Goal: Task Accomplishment & Management: Manage account settings

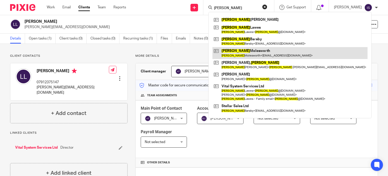
type input "lee"
click at [232, 56] on link at bounding box center [289, 53] width 155 height 12
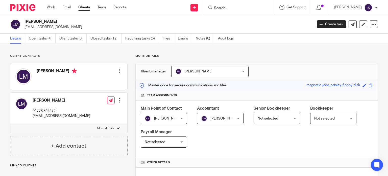
click at [241, 9] on input "Search" at bounding box center [235, 8] width 45 height 5
click at [237, 6] on form at bounding box center [240, 7] width 54 height 6
click at [227, 8] on input "Search" at bounding box center [235, 8] width 45 height 5
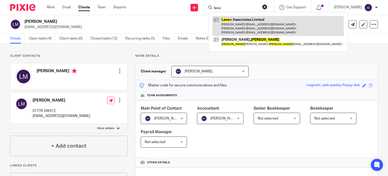
type input "leno"
click at [245, 26] on link at bounding box center [277, 26] width 131 height 20
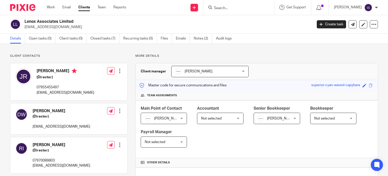
click at [230, 118] on span "Not selected" at bounding box center [218, 118] width 34 height 11
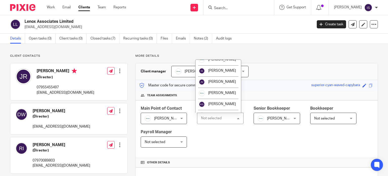
scroll to position [51, 0]
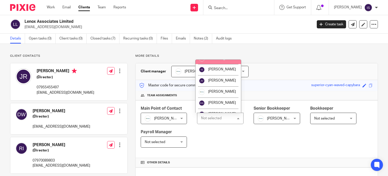
click at [221, 64] on li "[PERSON_NAME]" at bounding box center [218, 58] width 45 height 11
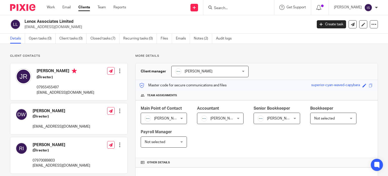
click at [278, 117] on span "[PERSON_NAME]" at bounding box center [281, 118] width 28 height 4
click at [275, 117] on span "[PERSON_NAME]" at bounding box center [281, 118] width 28 height 4
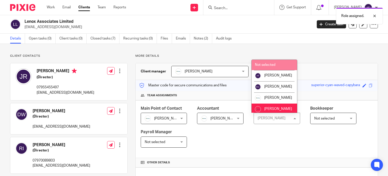
click at [274, 64] on span "Not selected" at bounding box center [265, 65] width 20 height 4
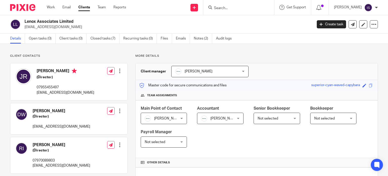
click at [220, 6] on input "Search" at bounding box center [235, 8] width 45 height 5
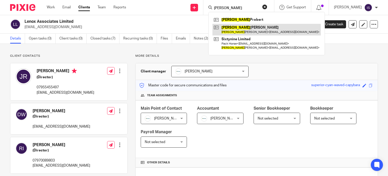
type input "[PERSON_NAME]"
click at [244, 29] on link at bounding box center [266, 30] width 108 height 12
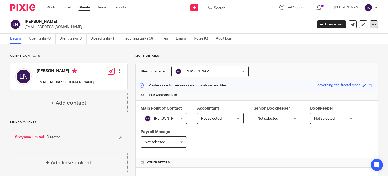
click at [371, 25] on icon at bounding box center [373, 24] width 5 height 5
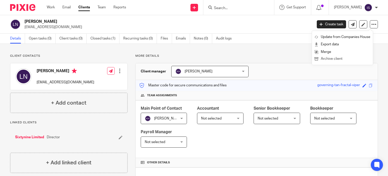
click at [337, 60] on button "Archive client" at bounding box center [343, 59] width 56 height 7
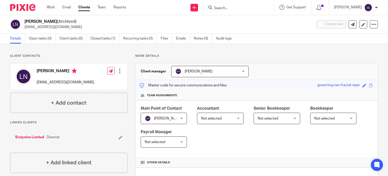
click at [232, 11] on div at bounding box center [238, 7] width 71 height 15
click at [232, 7] on input "Search" at bounding box center [235, 8] width 45 height 5
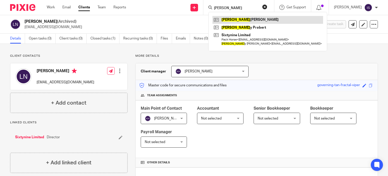
type input "leslie"
click at [246, 17] on link at bounding box center [267, 20] width 111 height 8
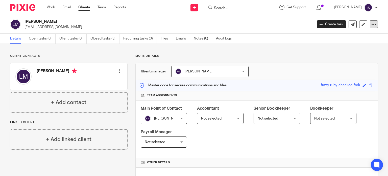
click at [371, 26] on icon at bounding box center [373, 24] width 5 height 5
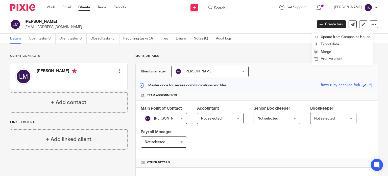
click at [336, 59] on button "Archive client" at bounding box center [343, 59] width 56 height 7
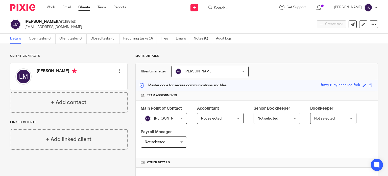
click at [253, 7] on input "Search" at bounding box center [235, 8] width 45 height 5
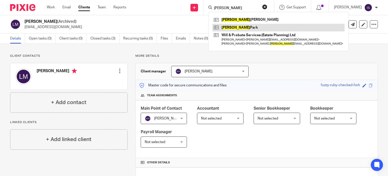
type input "[PERSON_NAME]"
click at [238, 29] on link at bounding box center [278, 28] width 132 height 8
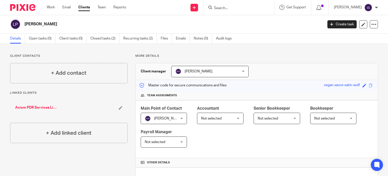
click at [251, 7] on input "Search" at bounding box center [235, 8] width 45 height 5
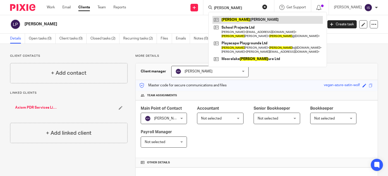
type input "lewis"
click at [245, 18] on link at bounding box center [267, 20] width 110 height 8
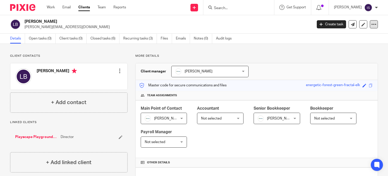
click at [370, 27] on div at bounding box center [374, 24] width 8 height 8
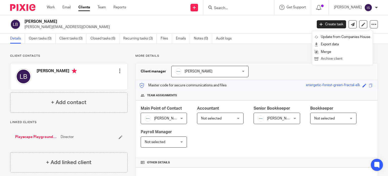
click at [332, 58] on button "Archive client" at bounding box center [343, 59] width 56 height 7
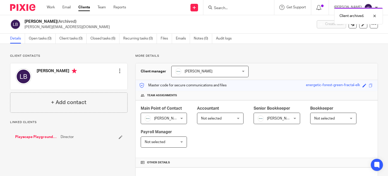
click at [245, 10] on div "Client archived." at bounding box center [288, 14] width 189 height 19
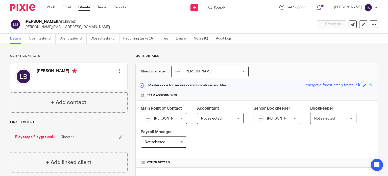
click at [229, 7] on input "Search" at bounding box center [235, 8] width 45 height 5
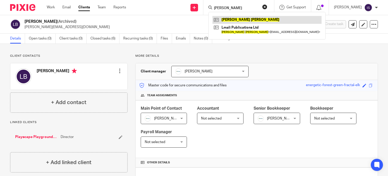
type input "[PERSON_NAME]"
click at [254, 20] on link at bounding box center [266, 20] width 109 height 8
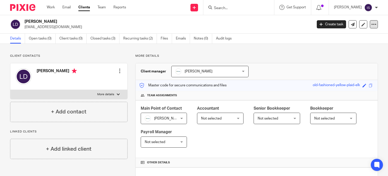
click at [373, 24] on div at bounding box center [374, 24] width 8 height 8
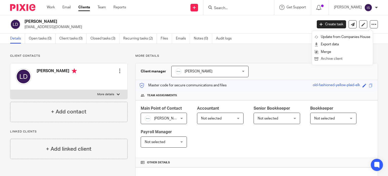
click at [346, 59] on button "Archive client" at bounding box center [343, 59] width 56 height 7
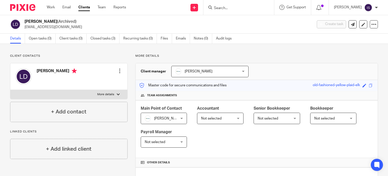
click at [225, 8] on input "Search" at bounding box center [235, 8] width 45 height 5
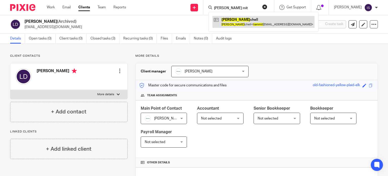
type input "[PERSON_NAME] mit"
click at [237, 25] on link at bounding box center [263, 22] width 102 height 12
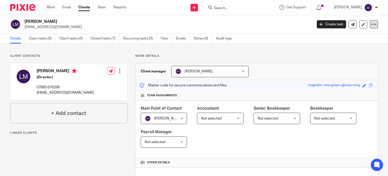
click at [371, 26] on icon at bounding box center [373, 24] width 5 height 5
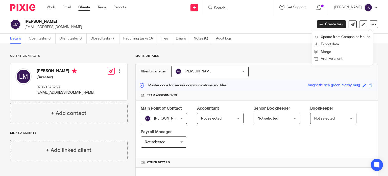
click at [343, 59] on button "Archive client" at bounding box center [343, 59] width 56 height 7
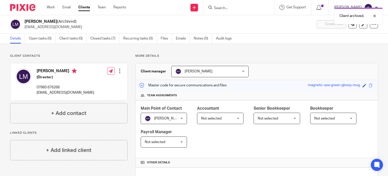
click at [240, 10] on div "Client archived." at bounding box center [288, 14] width 189 height 19
click at [238, 8] on div "Client archived." at bounding box center [288, 14] width 189 height 19
click at [227, 8] on input "Search" at bounding box center [235, 8] width 45 height 5
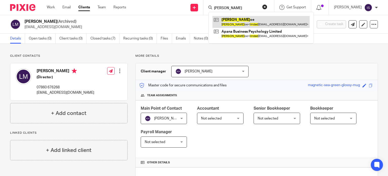
type input "[PERSON_NAME]"
click at [257, 18] on link at bounding box center [260, 22] width 97 height 12
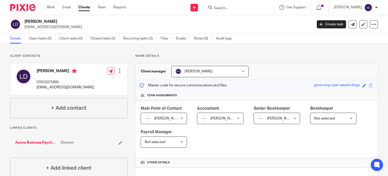
click at [270, 117] on span "[PERSON_NAME]" at bounding box center [281, 118] width 28 height 4
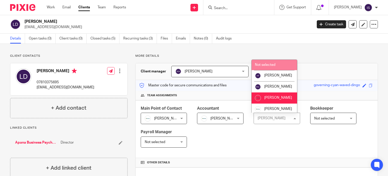
click at [274, 65] on span "Not selected" at bounding box center [265, 65] width 20 height 4
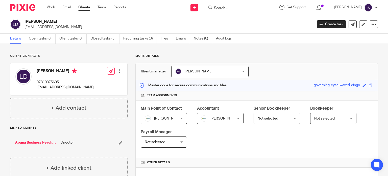
click at [227, 5] on form at bounding box center [240, 7] width 54 height 6
click at [227, 7] on input "Search" at bounding box center [235, 8] width 45 height 5
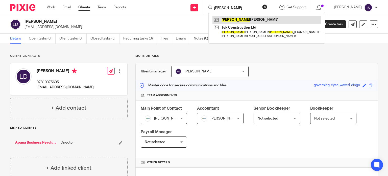
type input "lindsey"
click at [249, 21] on link at bounding box center [266, 20] width 109 height 8
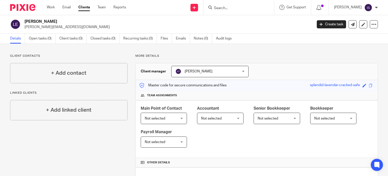
click at [242, 10] on input "Search" at bounding box center [235, 8] width 45 height 5
type input "lionhert"
click at [247, 23] on div "Lionheart 1956 Ltd" at bounding box center [243, 20] width 71 height 16
click at [247, 22] on link at bounding box center [243, 20] width 63 height 8
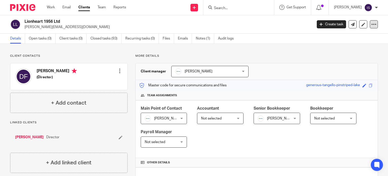
click at [371, 25] on icon at bounding box center [373, 24] width 5 height 5
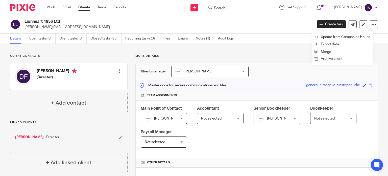
click at [332, 60] on button "Archive client" at bounding box center [343, 59] width 56 height 7
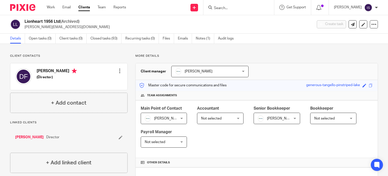
click at [249, 6] on input "Search" at bounding box center [235, 8] width 45 height 5
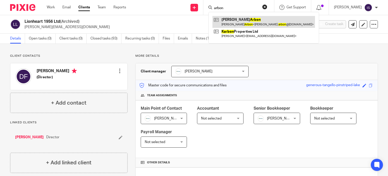
type input "arbon"
click at [246, 19] on link at bounding box center [263, 22] width 103 height 12
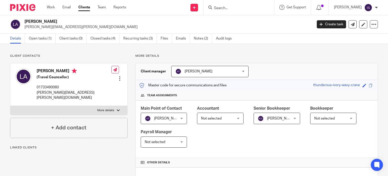
click at [216, 116] on span "Not selected" at bounding box center [211, 118] width 20 height 4
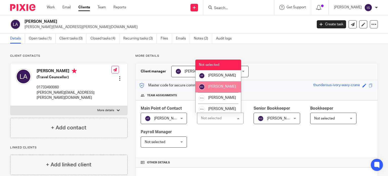
click at [223, 92] on li "[PERSON_NAME]" at bounding box center [218, 86] width 45 height 11
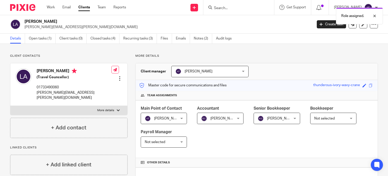
click at [277, 112] on div "Kelly Gutteridge Kelly Gutteridge Not selected Aimee Tamburrini Emma Coleman Ev…" at bounding box center [277, 117] width 46 height 11
click at [274, 120] on span "[PERSON_NAME]" at bounding box center [275, 118] width 34 height 11
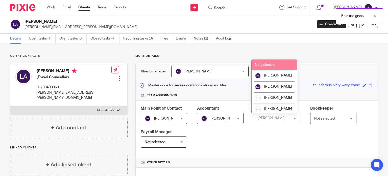
click at [275, 66] on li "Not selected" at bounding box center [274, 65] width 45 height 10
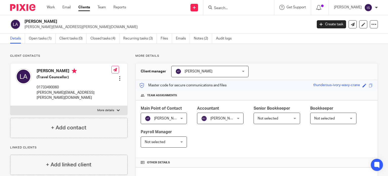
click at [225, 8] on input "Search" at bounding box center [235, 8] width 45 height 5
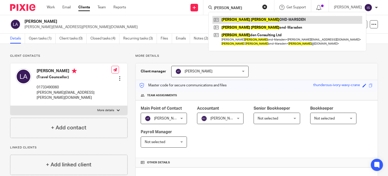
type input "[PERSON_NAME]"
click at [239, 20] on link at bounding box center [287, 20] width 150 height 8
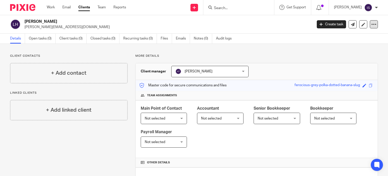
click at [371, 23] on icon at bounding box center [373, 24] width 5 height 5
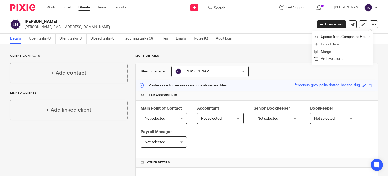
click at [340, 59] on button "Archive client" at bounding box center [343, 59] width 56 height 7
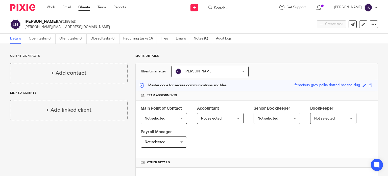
click at [224, 7] on input "Search" at bounding box center [235, 8] width 45 height 5
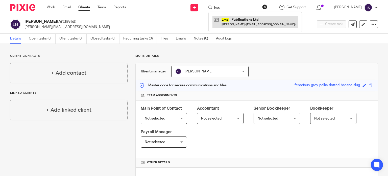
type input "lma"
click at [233, 18] on link at bounding box center [254, 22] width 85 height 12
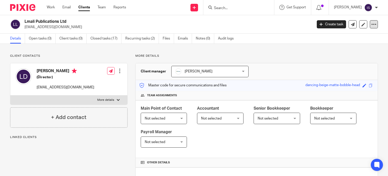
click at [372, 26] on icon at bounding box center [373, 24] width 5 height 5
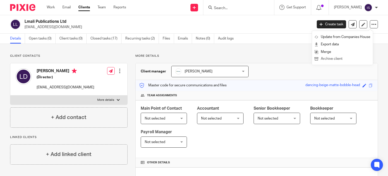
click at [337, 58] on button "Archive client" at bounding box center [343, 59] width 56 height 7
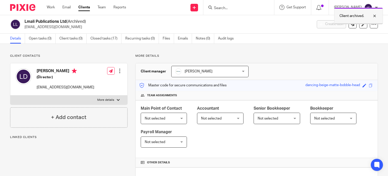
click at [373, 18] on div at bounding box center [371, 16] width 14 height 6
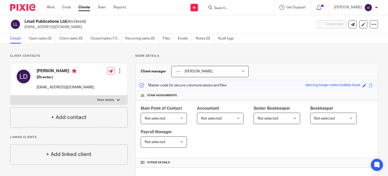
click at [243, 10] on input "Search" at bounding box center [235, 8] width 45 height 5
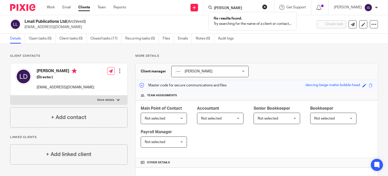
type input "louise sandham"
drag, startPoint x: 269, startPoint y: 5, endPoint x: 278, endPoint y: 9, distance: 9.2
click at [267, 5] on button "reset" at bounding box center [264, 6] width 5 height 5
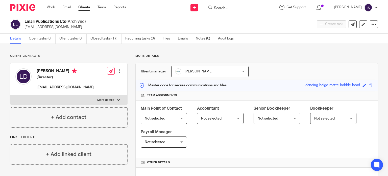
click at [233, 6] on input "Search" at bounding box center [235, 8] width 45 height 5
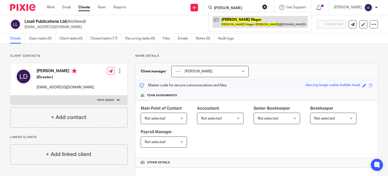
type input "lucy wager"
click at [245, 19] on link at bounding box center [259, 22] width 95 height 12
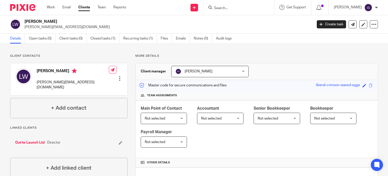
click at [213, 119] on span "Not selected" at bounding box center [211, 118] width 20 height 4
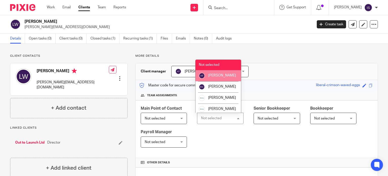
click at [223, 79] on li "[PERSON_NAME]" at bounding box center [218, 75] width 45 height 11
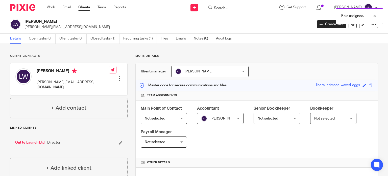
click at [223, 7] on div "Role assigned." at bounding box center [288, 14] width 189 height 19
click at [375, 14] on div at bounding box center [371, 16] width 14 height 6
click at [229, 6] on input "Search" at bounding box center [235, 8] width 45 height 5
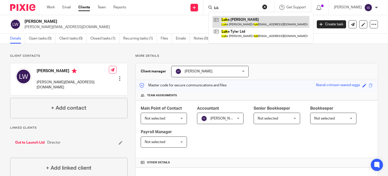
type input "luk"
click at [238, 24] on link at bounding box center [260, 22] width 97 height 12
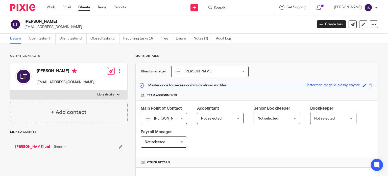
click at [217, 122] on span "Not selected" at bounding box center [218, 118] width 34 height 11
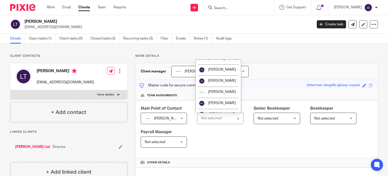
scroll to position [51, 0]
click at [223, 94] on li "[PERSON_NAME]" at bounding box center [218, 91] width 45 height 11
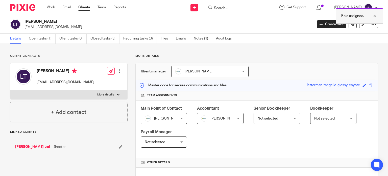
click at [370, 20] on div "Role assigned." at bounding box center [359, 16] width 47 height 17
click at [238, 8] on input "Search" at bounding box center [235, 8] width 45 height 5
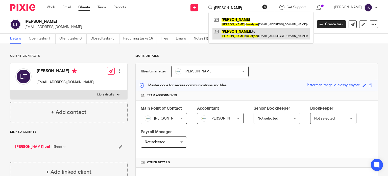
type input "luke tyler"
click at [241, 36] on link at bounding box center [260, 34] width 97 height 12
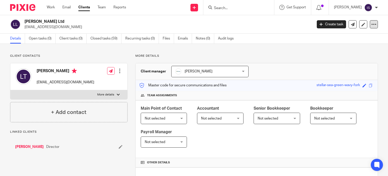
click at [371, 22] on icon at bounding box center [373, 24] width 5 height 5
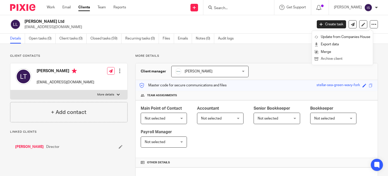
click at [344, 58] on button "Archive client" at bounding box center [343, 59] width 56 height 7
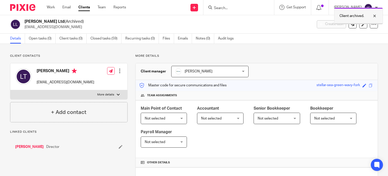
click at [374, 16] on div at bounding box center [371, 16] width 14 height 6
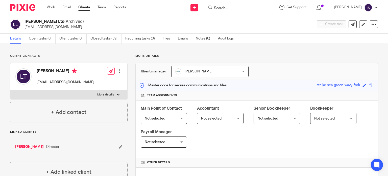
click at [224, 7] on input "Search" at bounding box center [235, 8] width 45 height 5
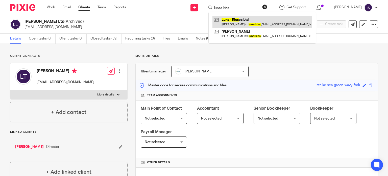
type input "lunar kiss"
click at [255, 22] on link at bounding box center [262, 22] width 100 height 12
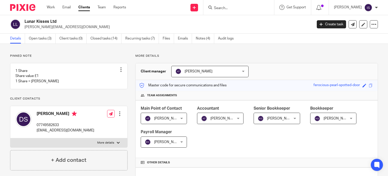
click at [213, 117] on span "[PERSON_NAME]" at bounding box center [224, 118] width 28 height 4
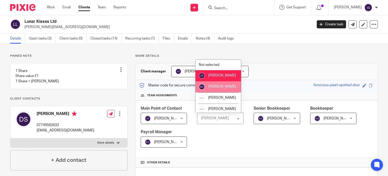
click at [226, 88] on span "[PERSON_NAME]" at bounding box center [222, 87] width 28 height 4
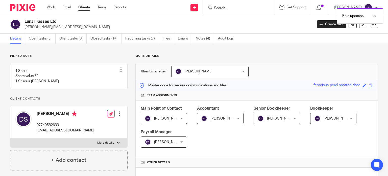
click at [289, 119] on div "Kelly Gutteridge Kelly Gutteridge" at bounding box center [277, 117] width 46 height 11
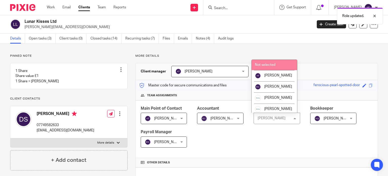
click at [270, 67] on li "Not selected" at bounding box center [274, 65] width 45 height 10
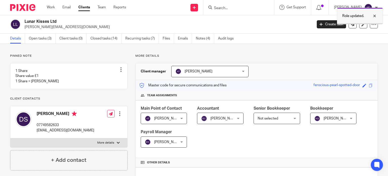
click at [376, 15] on div at bounding box center [371, 16] width 14 height 6
click at [249, 10] on input "Search" at bounding box center [235, 8] width 45 height 5
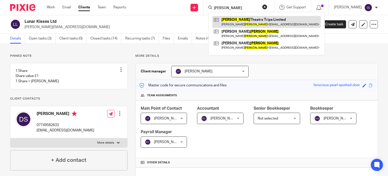
type input "luxford"
click at [247, 22] on link at bounding box center [266, 22] width 108 height 12
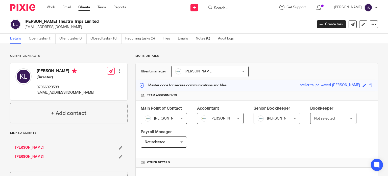
click at [278, 117] on span "[PERSON_NAME]" at bounding box center [281, 118] width 28 height 4
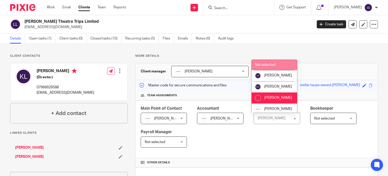
click at [266, 64] on span "Not selected" at bounding box center [265, 65] width 20 height 4
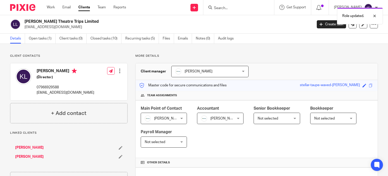
click at [322, 117] on span "Not selected" at bounding box center [324, 118] width 20 height 4
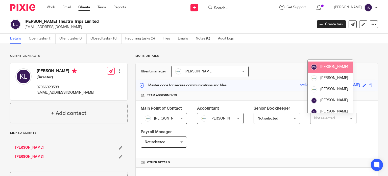
scroll to position [51, 0]
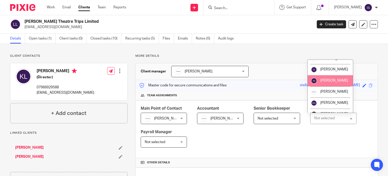
click at [325, 86] on li "[PERSON_NAME]" at bounding box center [330, 80] width 45 height 11
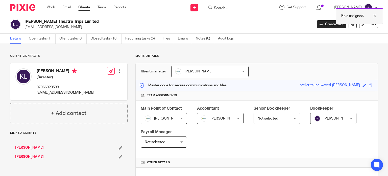
click at [376, 15] on div at bounding box center [371, 16] width 14 height 6
click at [256, 10] on input "Search" at bounding box center [235, 8] width 45 height 5
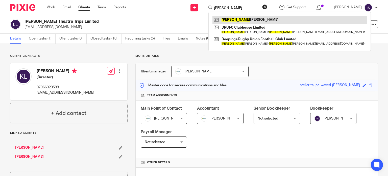
type input "lynsey"
click at [251, 17] on link at bounding box center [289, 20] width 154 height 8
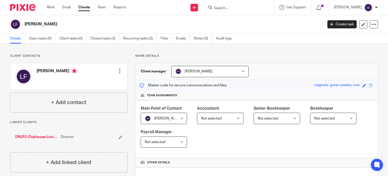
click at [235, 9] on input "Search" at bounding box center [235, 8] width 45 height 5
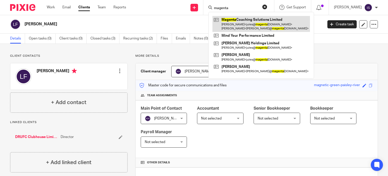
type input "magenta"
click at [227, 24] on link at bounding box center [261, 24] width 98 height 16
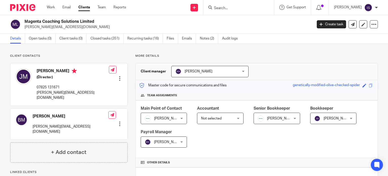
click at [222, 116] on span "Not selected" at bounding box center [218, 118] width 34 height 11
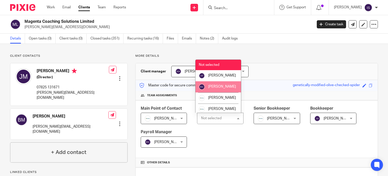
scroll to position [25, 0]
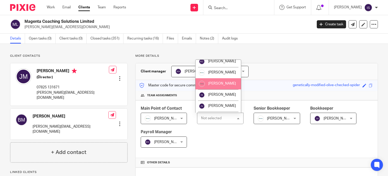
click at [217, 85] on span "[PERSON_NAME]" at bounding box center [222, 84] width 28 height 4
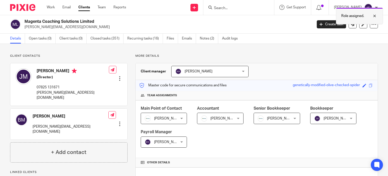
click at [373, 14] on div at bounding box center [371, 16] width 14 height 6
click at [227, 9] on input "Search" at bounding box center [235, 8] width 45 height 5
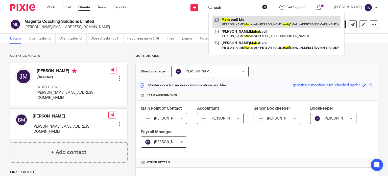
type input "mah"
click at [232, 18] on link at bounding box center [276, 22] width 128 height 12
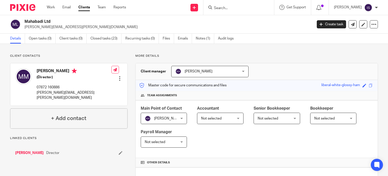
click at [225, 122] on span "Not selected" at bounding box center [218, 118] width 34 height 11
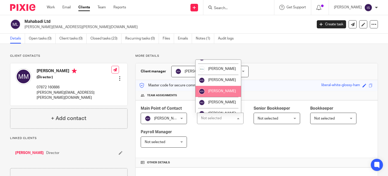
scroll to position [76, 0]
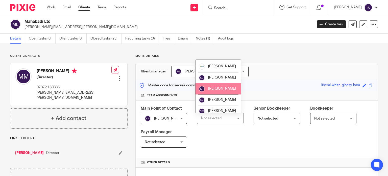
click at [218, 90] on span "[PERSON_NAME]" at bounding box center [222, 89] width 28 height 4
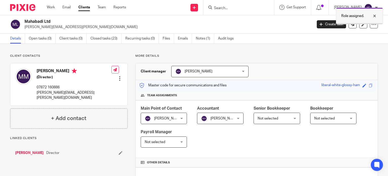
click at [373, 15] on div at bounding box center [371, 16] width 14 height 6
click at [243, 8] on input "Search" at bounding box center [235, 8] width 45 height 5
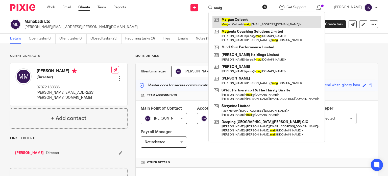
type input "maig"
click at [237, 20] on link at bounding box center [266, 22] width 108 height 12
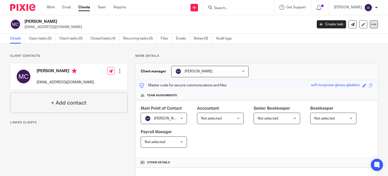
click at [374, 25] on div at bounding box center [374, 24] width 8 height 8
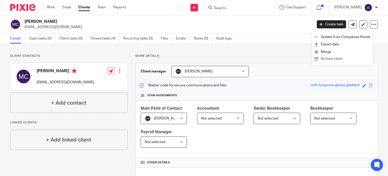
click at [332, 59] on button "Archive client" at bounding box center [343, 59] width 56 height 7
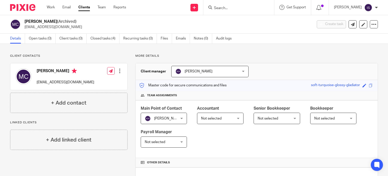
click at [244, 12] on div at bounding box center [238, 7] width 71 height 15
click at [241, 8] on input "Search" at bounding box center [235, 8] width 45 height 5
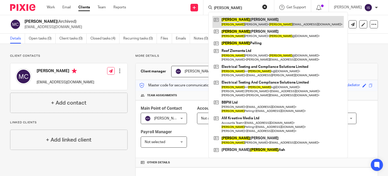
type input "[PERSON_NAME]"
click at [240, 22] on link at bounding box center [277, 22] width 131 height 12
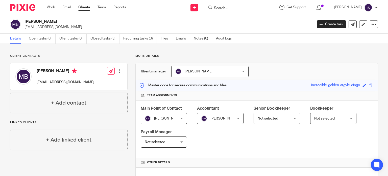
click at [253, 12] on div at bounding box center [238, 7] width 71 height 15
click at [240, 10] on form at bounding box center [240, 7] width 54 height 6
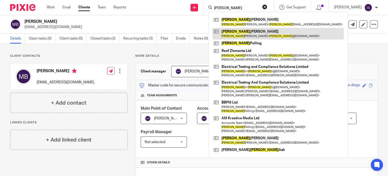
type input "maria"
click at [254, 34] on link at bounding box center [277, 34] width 131 height 12
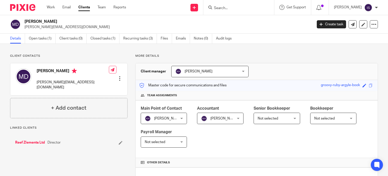
click at [239, 3] on div at bounding box center [238, 7] width 71 height 15
click at [238, 7] on input "Search" at bounding box center [235, 8] width 45 height 5
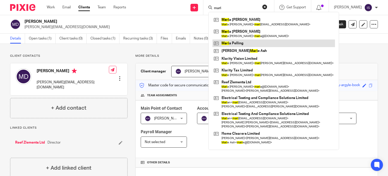
type input "mari"
click at [249, 40] on link at bounding box center [273, 43] width 123 height 8
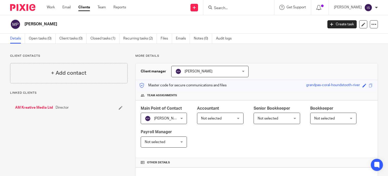
click at [222, 114] on span "Not selected" at bounding box center [218, 118] width 34 height 11
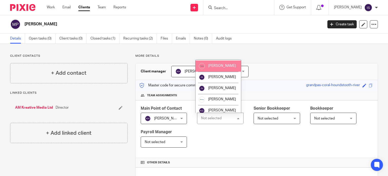
scroll to position [85, 0]
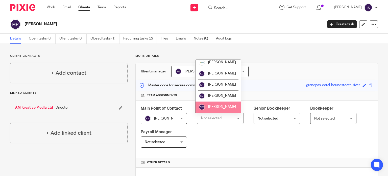
click at [208, 103] on li "[PERSON_NAME]" at bounding box center [218, 106] width 45 height 11
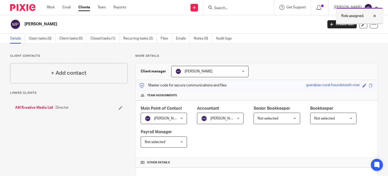
click at [370, 13] on div at bounding box center [371, 16] width 14 height 6
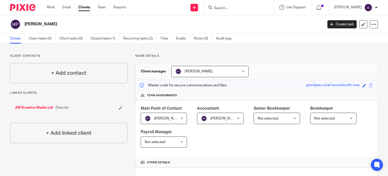
click at [250, 6] on input "Search" at bounding box center [235, 8] width 45 height 5
click at [229, 8] on input "Search" at bounding box center [235, 8] width 45 height 5
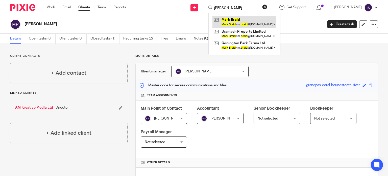
type input "mark braid"
click at [248, 21] on link at bounding box center [244, 22] width 64 height 12
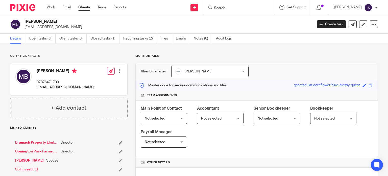
click at [218, 123] on div "Not selected Not selected" at bounding box center [220, 117] width 46 height 11
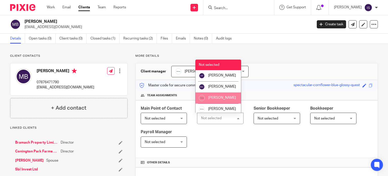
scroll to position [85, 0]
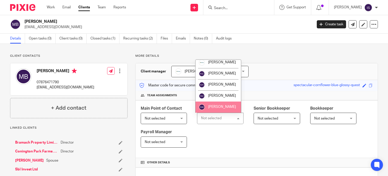
click at [217, 102] on li "[PERSON_NAME]" at bounding box center [218, 106] width 45 height 11
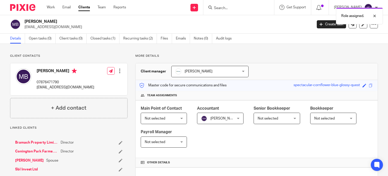
click at [232, 7] on div "Role assigned." at bounding box center [288, 14] width 189 height 19
click at [350, 20] on div "Role assigned." at bounding box center [359, 16] width 47 height 17
click at [237, 9] on input "Search" at bounding box center [235, 8] width 45 height 5
click at [227, 10] on input "Search" at bounding box center [235, 8] width 45 height 5
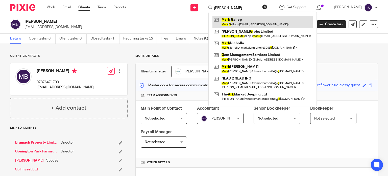
type input "mark g"
click at [241, 19] on link at bounding box center [262, 22] width 100 height 12
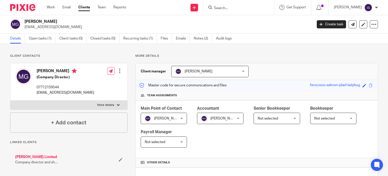
click at [225, 6] on input "Search" at bounding box center [235, 8] width 45 height 5
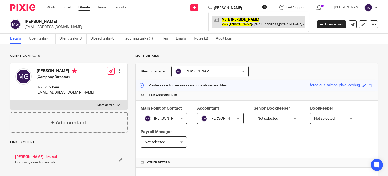
type input "[PERSON_NAME]"
click at [264, 27] on link at bounding box center [258, 22] width 93 height 12
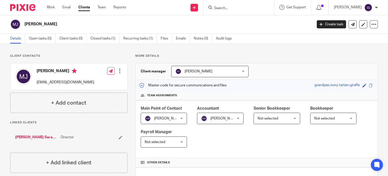
click at [244, 9] on input "Search" at bounding box center [235, 8] width 45 height 5
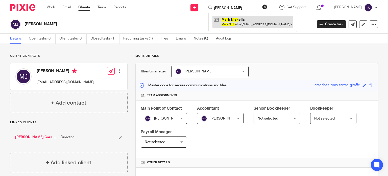
type input "mark nich"
click at [231, 18] on link at bounding box center [252, 22] width 81 height 12
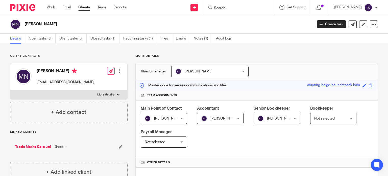
click at [277, 121] on span "[PERSON_NAME]" at bounding box center [275, 118] width 34 height 11
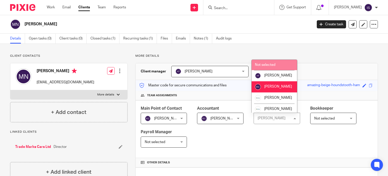
click at [273, 61] on li "Not selected" at bounding box center [274, 65] width 45 height 10
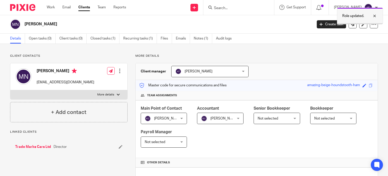
click at [344, 14] on p "Role updated." at bounding box center [353, 15] width 22 height 5
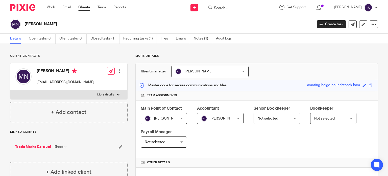
click at [238, 9] on input "Search" at bounding box center [235, 8] width 45 height 5
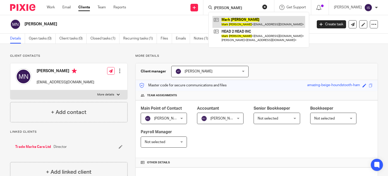
type input "mark stacey"
click at [239, 17] on link at bounding box center [258, 22] width 93 height 12
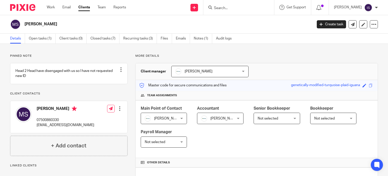
click at [229, 115] on span "[PERSON_NAME]" at bounding box center [218, 118] width 34 height 11
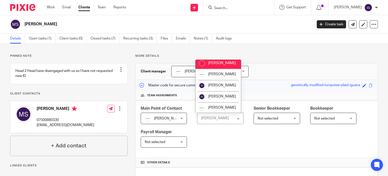
scroll to position [85, 0]
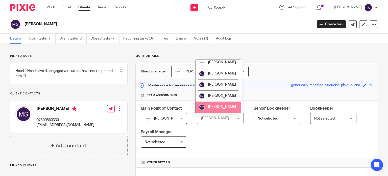
click at [223, 105] on span "[PERSON_NAME]" at bounding box center [222, 107] width 28 height 4
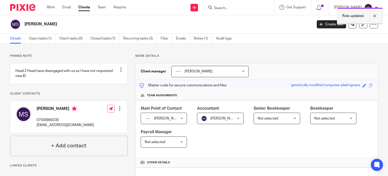
click at [346, 15] on p "Role updated." at bounding box center [353, 15] width 22 height 5
click at [232, 9] on input "Search" at bounding box center [235, 8] width 45 height 5
click at [231, 9] on input "Search" at bounding box center [235, 8] width 45 height 5
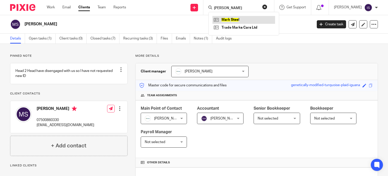
type input "[PERSON_NAME]"
click at [240, 21] on link at bounding box center [243, 20] width 63 height 8
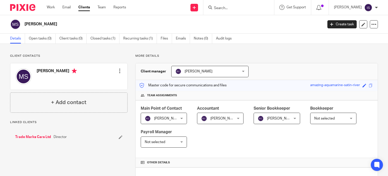
click at [261, 117] on img at bounding box center [261, 118] width 6 height 6
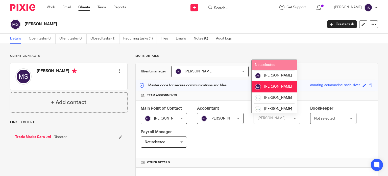
click at [261, 63] on span "Not selected" at bounding box center [265, 65] width 20 height 4
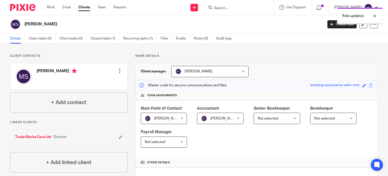
drag, startPoint x: 347, startPoint y: 15, endPoint x: 331, endPoint y: 15, distance: 15.9
click at [347, 15] on p "Role updated." at bounding box center [353, 15] width 22 height 5
click at [247, 8] on input "Search" at bounding box center [235, 8] width 45 height 5
click at [244, 10] on input "Search" at bounding box center [235, 8] width 45 height 5
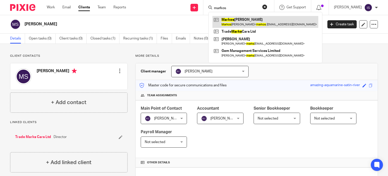
type input "markos"
click at [238, 18] on link at bounding box center [265, 22] width 106 height 12
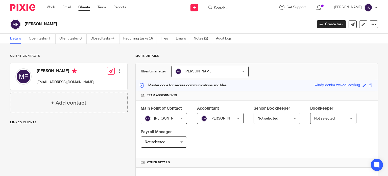
click at [239, 10] on input "Search" at bounding box center [235, 8] width 45 height 5
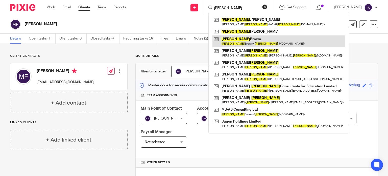
type input "martin"
click at [238, 39] on link at bounding box center [278, 41] width 133 height 12
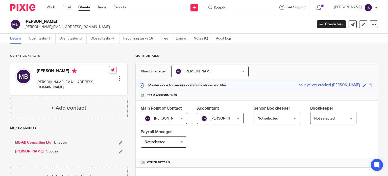
click at [239, 8] on input "Search" at bounding box center [235, 8] width 45 height 5
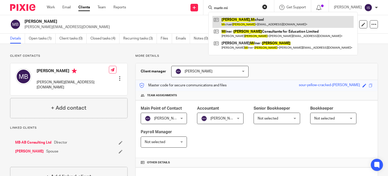
type input "marin mi"
click at [239, 19] on link at bounding box center [282, 22] width 141 height 12
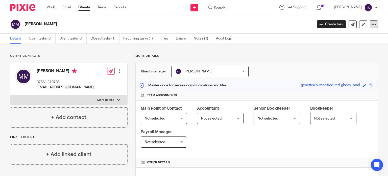
click at [371, 23] on icon at bounding box center [373, 24] width 5 height 5
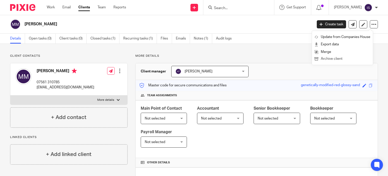
click at [345, 59] on button "Archive client" at bounding box center [343, 59] width 56 height 7
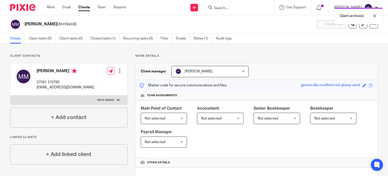
click at [234, 9] on div "Client archived." at bounding box center [288, 14] width 189 height 19
click at [342, 11] on div "Client archived." at bounding box center [358, 16] width 49 height 17
click at [240, 8] on input "Search" at bounding box center [235, 8] width 45 height 5
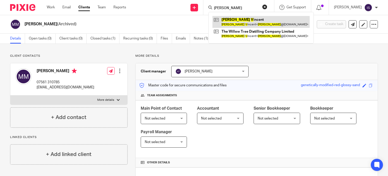
type input "mary v"
click at [237, 23] on link at bounding box center [260, 22] width 97 height 12
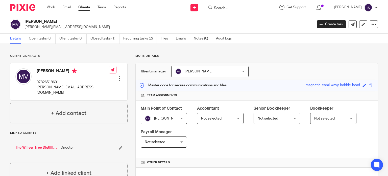
click at [212, 117] on span "Not selected" at bounding box center [211, 118] width 20 height 4
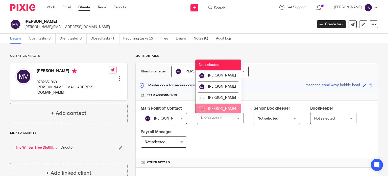
click at [221, 109] on li "[PERSON_NAME]" at bounding box center [218, 108] width 45 height 11
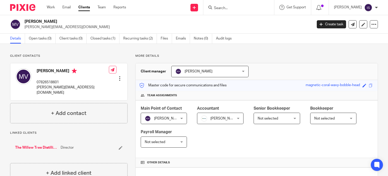
click at [231, 6] on input "Search" at bounding box center [235, 8] width 45 height 5
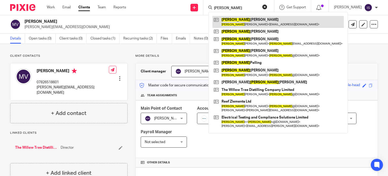
type input "[PERSON_NAME]"
click at [243, 20] on link at bounding box center [277, 22] width 131 height 12
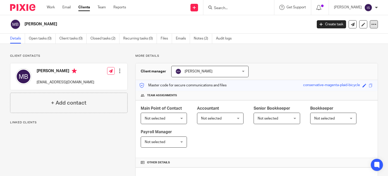
click at [371, 24] on icon at bounding box center [373, 24] width 5 height 5
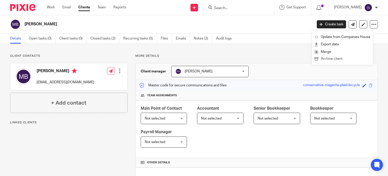
click at [343, 60] on button "Archive client" at bounding box center [343, 59] width 56 height 7
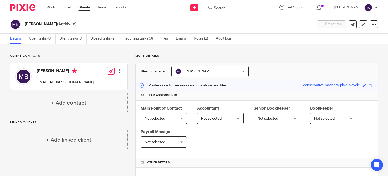
click at [233, 8] on input "Search" at bounding box center [235, 8] width 45 height 5
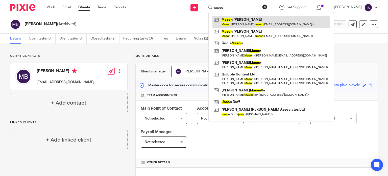
type input "maso"
click at [234, 23] on link at bounding box center [270, 22] width 117 height 12
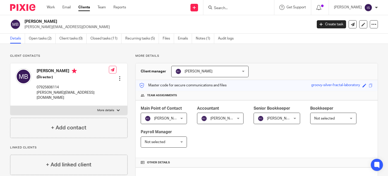
click at [325, 117] on span "Not selected" at bounding box center [324, 118] width 20 height 4
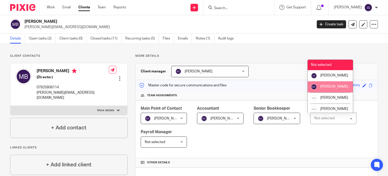
click at [320, 90] on li "[PERSON_NAME]" at bounding box center [330, 86] width 45 height 11
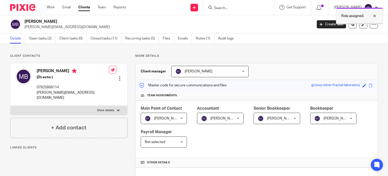
click at [348, 14] on p "Role assigned." at bounding box center [352, 15] width 23 height 5
click at [246, 6] on input "Search" at bounding box center [235, 8] width 45 height 5
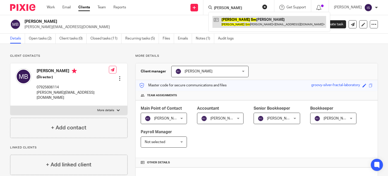
type input "[PERSON_NAME]"
click at [249, 22] on link at bounding box center [269, 22] width 114 height 12
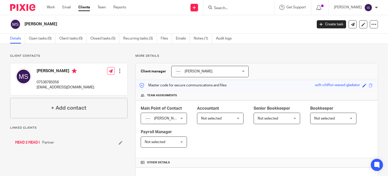
click at [375, 23] on div "Mason Smith-Jones Create task Update from Companies House Export data Merge Arc…" at bounding box center [194, 24] width 388 height 18
click at [373, 24] on div at bounding box center [374, 24] width 8 height 8
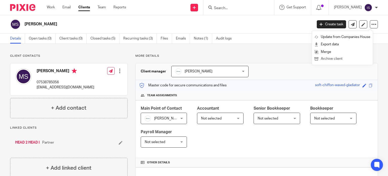
click at [338, 57] on button "Archive client" at bounding box center [343, 59] width 56 height 7
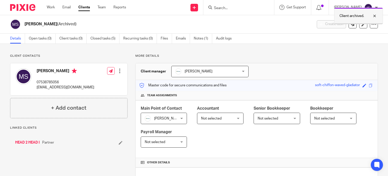
click at [347, 17] on p "Client archived." at bounding box center [352, 15] width 25 height 5
click at [247, 8] on input "Search" at bounding box center [235, 8] width 45 height 5
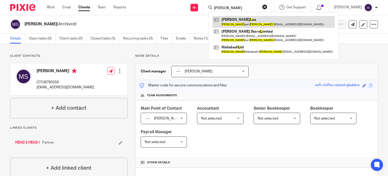
type input "matthew l"
click at [268, 21] on link at bounding box center [273, 22] width 122 height 12
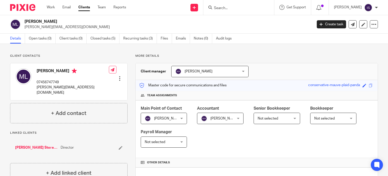
click at [234, 7] on input "Search" at bounding box center [235, 8] width 45 height 5
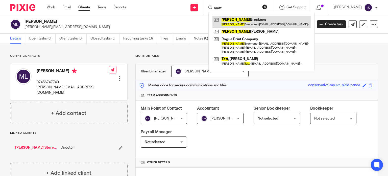
type input "matt"
click at [232, 21] on link at bounding box center [261, 22] width 98 height 12
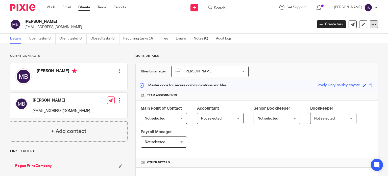
click at [371, 22] on icon at bounding box center [373, 24] width 5 height 5
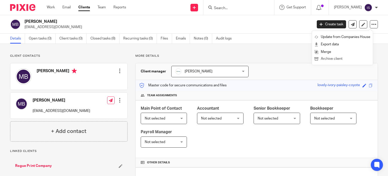
click at [343, 59] on button "Archive client" at bounding box center [343, 59] width 56 height 7
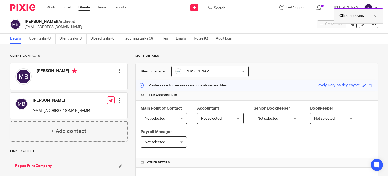
click at [350, 17] on p "Client archived." at bounding box center [352, 15] width 25 height 5
click at [246, 6] on input "Search" at bounding box center [235, 8] width 45 height 5
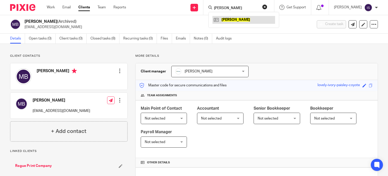
type input "matt payne"
click at [233, 19] on link at bounding box center [243, 20] width 63 height 8
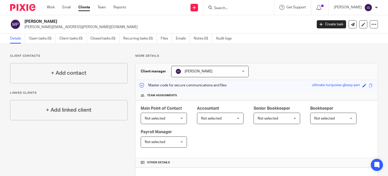
click at [220, 9] on input "Search" at bounding box center [235, 8] width 45 height 5
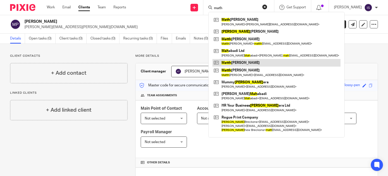
type input "math"
click at [249, 61] on link at bounding box center [276, 63] width 128 height 8
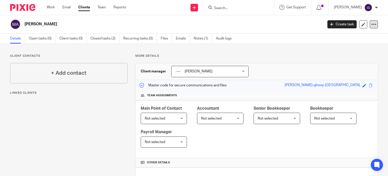
click at [371, 23] on icon at bounding box center [373, 24] width 5 height 5
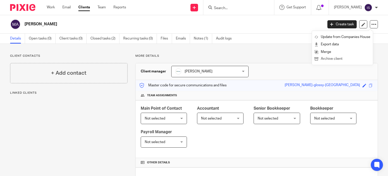
click at [346, 59] on button "Archive client" at bounding box center [343, 59] width 56 height 7
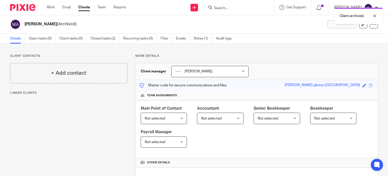
click at [230, 6] on div "Client archived." at bounding box center [288, 14] width 189 height 19
click at [229, 7] on div "Client archived." at bounding box center [288, 14] width 189 height 19
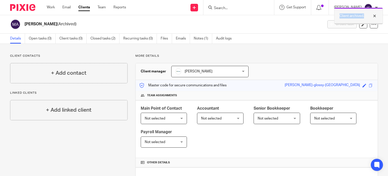
click at [342, 15] on p "Client archived." at bounding box center [352, 15] width 25 height 5
click at [251, 8] on input "Search" at bounding box center [235, 8] width 45 height 5
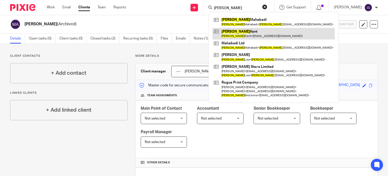
type input "matthew"
click at [257, 32] on link at bounding box center [273, 34] width 122 height 12
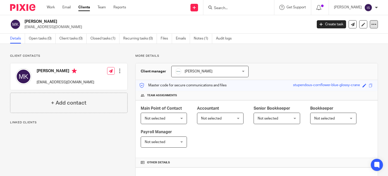
click at [370, 25] on div at bounding box center [374, 24] width 8 height 8
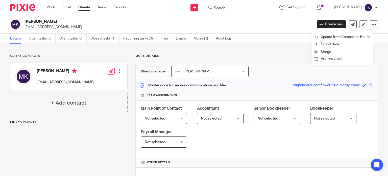
click at [342, 58] on button "Archive client" at bounding box center [343, 59] width 56 height 7
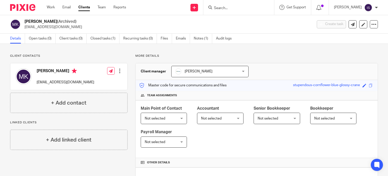
click at [231, 9] on input "Search" at bounding box center [235, 8] width 45 height 5
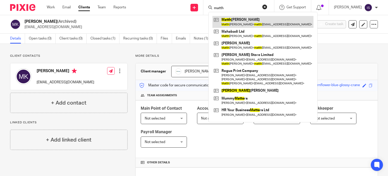
type input "matth"
click at [251, 17] on link at bounding box center [262, 22] width 101 height 12
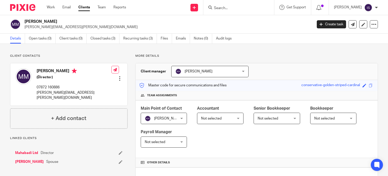
click at [210, 114] on span "Not selected" at bounding box center [218, 118] width 34 height 11
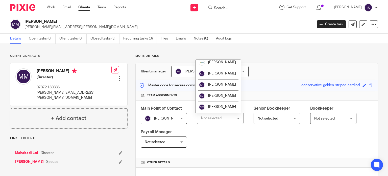
scroll to position [85, 0]
click at [216, 84] on span "[PERSON_NAME]" at bounding box center [222, 85] width 28 height 4
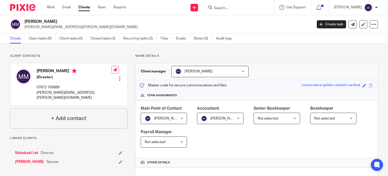
click at [231, 5] on form at bounding box center [240, 7] width 54 height 6
click at [226, 9] on input "Search" at bounding box center [235, 8] width 45 height 5
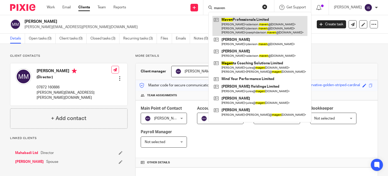
type input "maven"
click at [246, 28] on link at bounding box center [259, 26] width 95 height 20
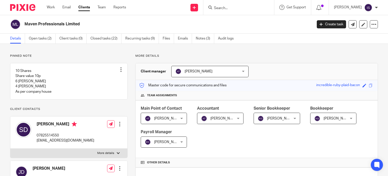
click at [218, 115] on span "[PERSON_NAME]" at bounding box center [218, 118] width 34 height 11
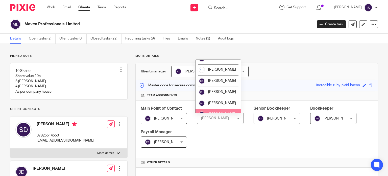
scroll to position [85, 0]
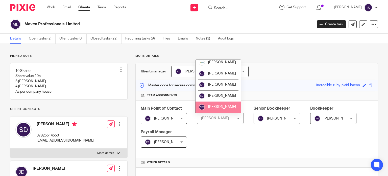
click at [221, 105] on span "[PERSON_NAME]" at bounding box center [222, 107] width 28 height 4
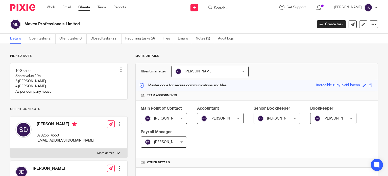
click at [240, 1] on div at bounding box center [238, 7] width 71 height 15
click at [238, 6] on input "Search" at bounding box center [235, 8] width 45 height 5
type input "[PERSON_NAME]"
click at [226, 23] on div "[PERSON_NAME] ey" at bounding box center [243, 20] width 71 height 16
click at [228, 21] on link at bounding box center [243, 20] width 63 height 8
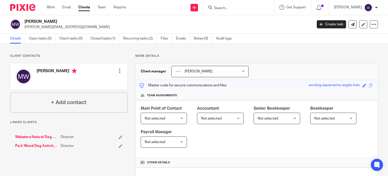
click at [214, 121] on span "Not selected" at bounding box center [218, 118] width 34 height 11
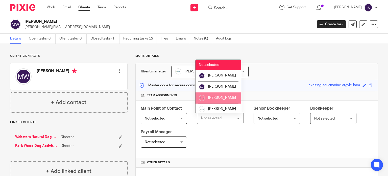
click at [222, 99] on span "[PERSON_NAME]" at bounding box center [222, 98] width 28 height 4
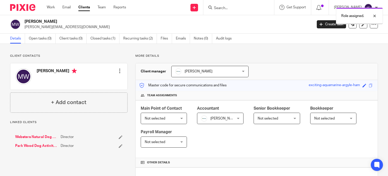
click at [347, 14] on p "Role assigned." at bounding box center [352, 15] width 23 height 5
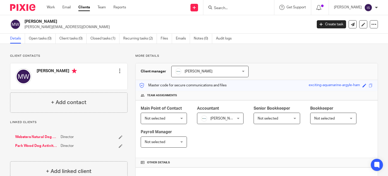
click at [242, 10] on input "Search" at bounding box center [235, 8] width 45 height 5
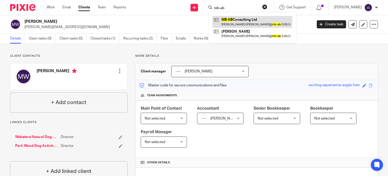
type input "mb-ab"
click at [263, 23] on link at bounding box center [252, 22] width 80 height 12
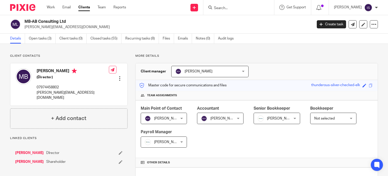
click at [231, 5] on form at bounding box center [240, 7] width 54 height 6
click at [231, 7] on input "Search" at bounding box center [235, 8] width 45 height 5
click at [226, 7] on input "Search" at bounding box center [235, 8] width 45 height 5
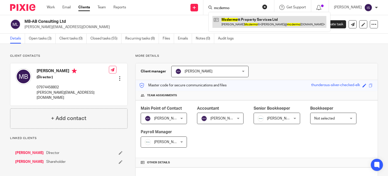
type input "mcdermo"
click at [229, 23] on link at bounding box center [269, 22] width 114 height 12
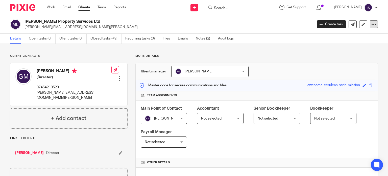
click at [371, 27] on icon at bounding box center [373, 24] width 5 height 5
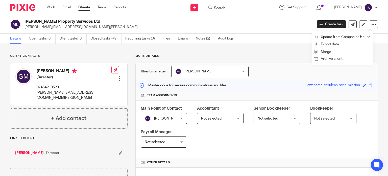
click at [337, 58] on button "Archive client" at bounding box center [343, 59] width 56 height 7
